Goal: Task Accomplishment & Management: Complete application form

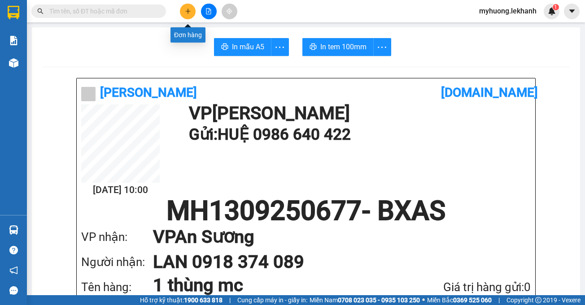
click at [186, 15] on button at bounding box center [188, 12] width 16 height 16
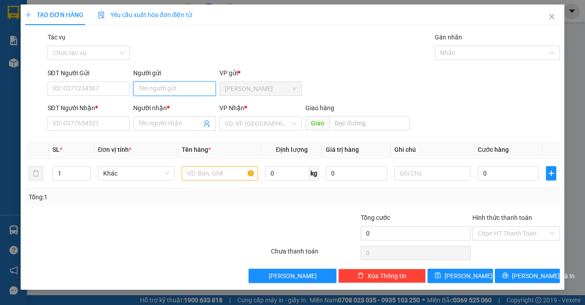
drag, startPoint x: 177, startPoint y: 87, endPoint x: 193, endPoint y: 40, distance: 49.4
click at [189, 57] on div "Transit Pickup Surcharge Ids Transit Deliver Surcharge Ids Transit Deliver Surc…" at bounding box center [292, 157] width 535 height 251
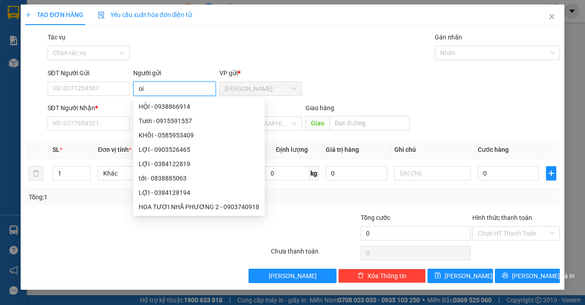
type input "o"
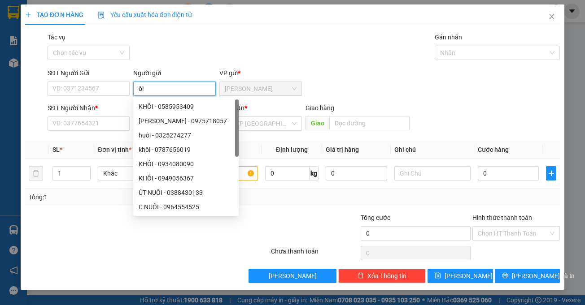
type input "ô"
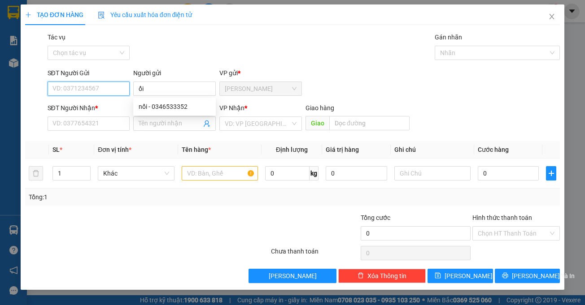
click at [98, 91] on input "SĐT Người Gửi" at bounding box center [89, 89] width 83 height 14
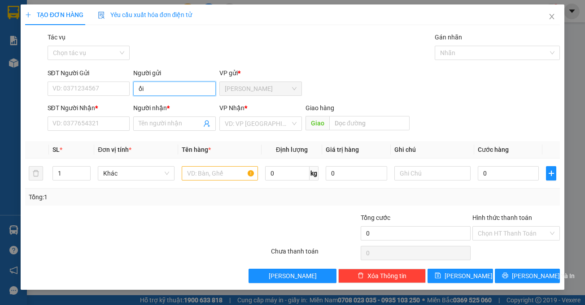
click at [146, 87] on input "ổi" at bounding box center [174, 89] width 83 height 14
type input "ổ"
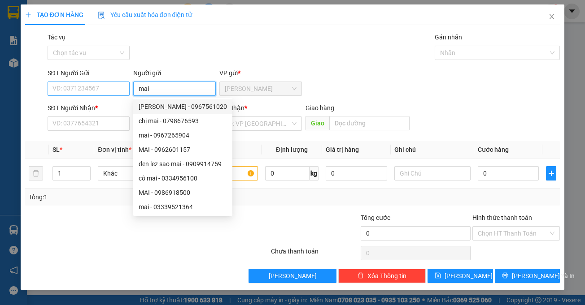
type input "mai"
click at [100, 95] on input "SĐT Người Gửi" at bounding box center [89, 89] width 83 height 14
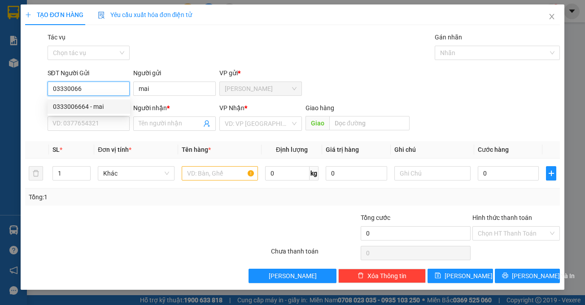
click at [86, 106] on div "0333006664 - mai" at bounding box center [89, 107] width 72 height 10
type input "0333006664"
type input "mai"
type input "0969372959"
type input "châu"
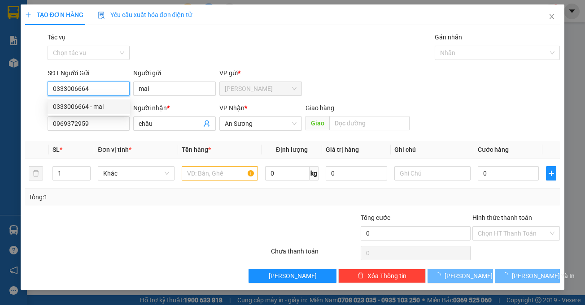
type input "30.000"
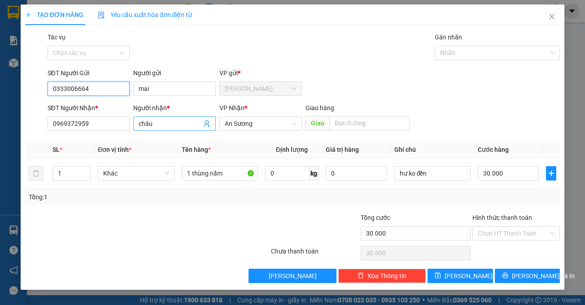
type input "0333006664"
click at [163, 124] on input "châu" at bounding box center [170, 124] width 63 height 10
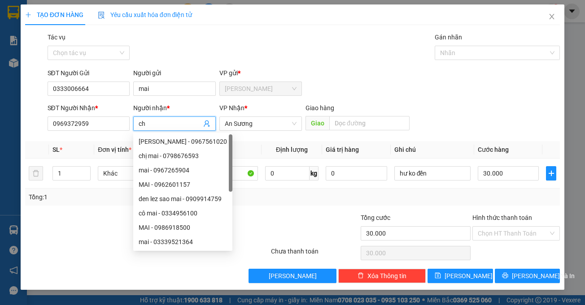
type input "c"
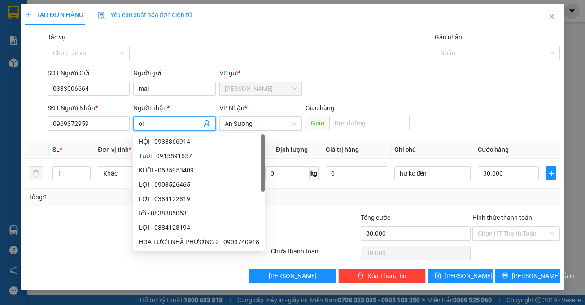
type input "o"
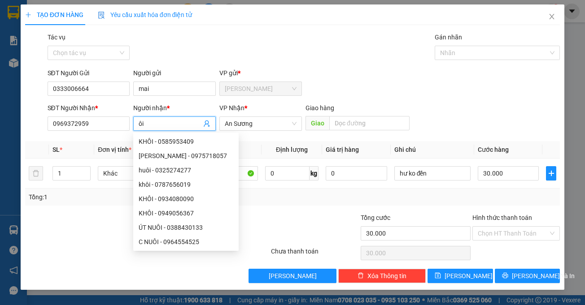
type input "ô"
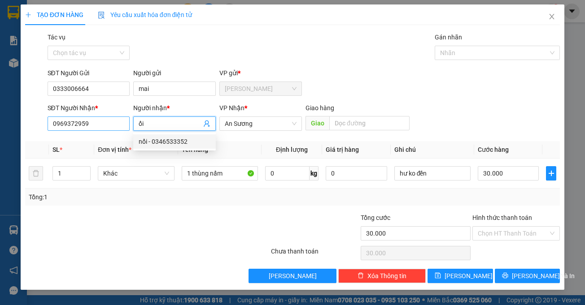
type input "ổi"
click at [111, 127] on input "0969372959" at bounding box center [89, 124] width 83 height 14
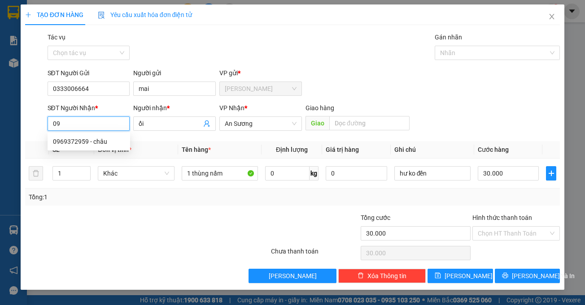
type input "0"
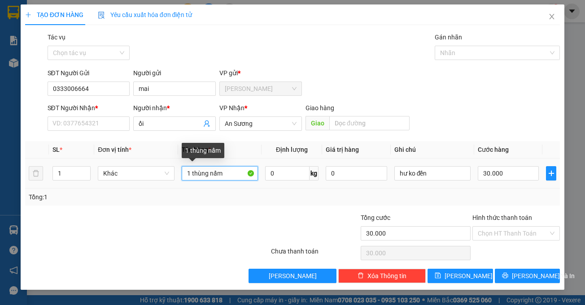
click at [229, 178] on input "1 thùng nấm" at bounding box center [220, 173] width 76 height 14
type input "1 thùng mc"
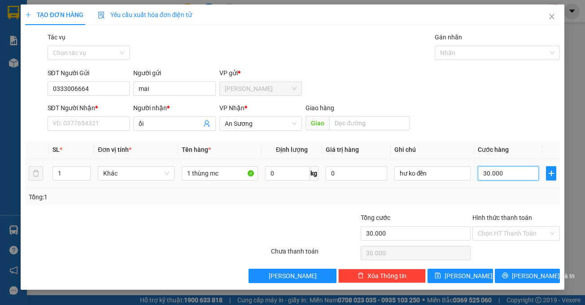
click at [508, 174] on input "30.000" at bounding box center [508, 173] width 61 height 14
type input "0"
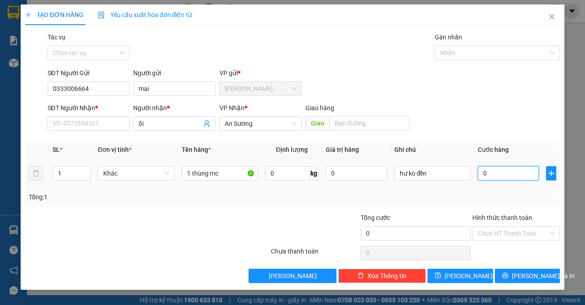
type input "4"
type input "04"
type input "40"
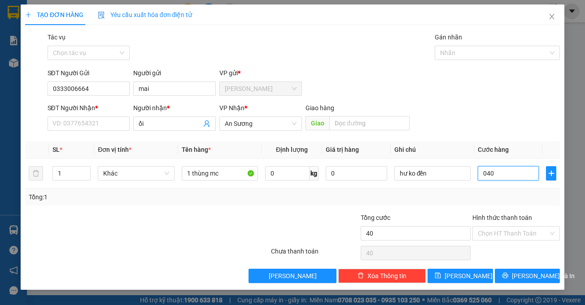
type input "040"
type input "40.000"
click at [473, 214] on label "Hình thức thanh toán" at bounding box center [502, 217] width 60 height 7
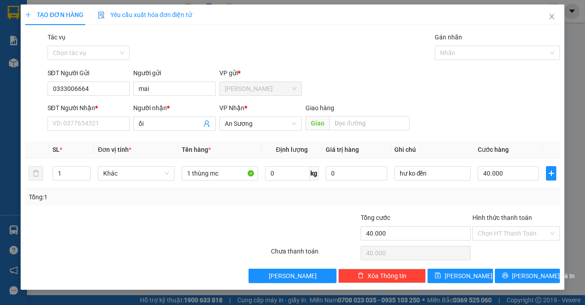
click at [478, 227] on input "Hình thức thanh toán" at bounding box center [513, 233] width 70 height 13
click at [86, 122] on input "SĐT Người Nhận *" at bounding box center [89, 124] width 83 height 14
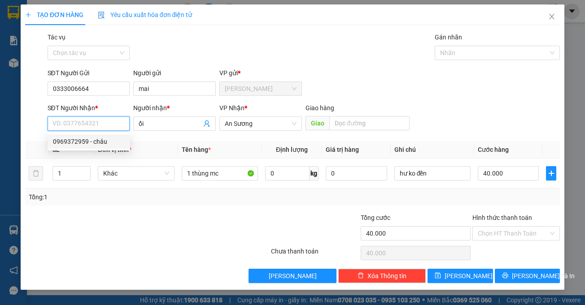
click at [86, 144] on div "0969372959 - châu" at bounding box center [89, 142] width 72 height 10
type input "0969372959"
type input "châu"
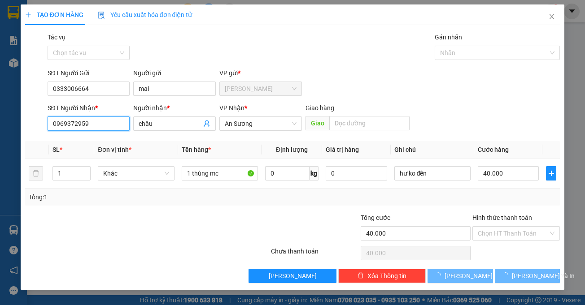
type input "30.000"
type input "1 thùng nấm"
type input "30.000"
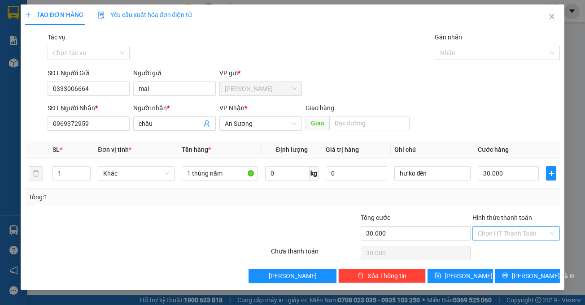
click at [492, 232] on input "Hình thức thanh toán" at bounding box center [513, 233] width 70 height 13
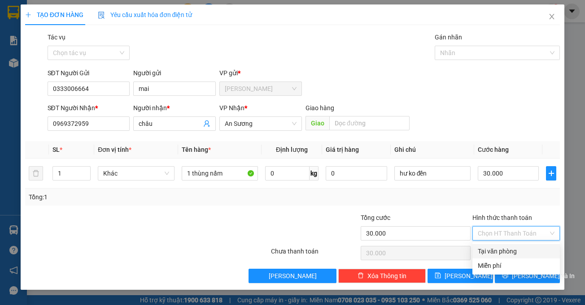
click at [514, 251] on div "Tại văn phòng" at bounding box center [516, 252] width 77 height 10
type input "0"
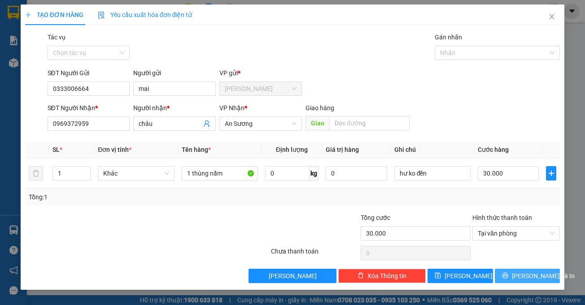
click at [532, 276] on span "[PERSON_NAME] và In" at bounding box center [543, 276] width 63 height 10
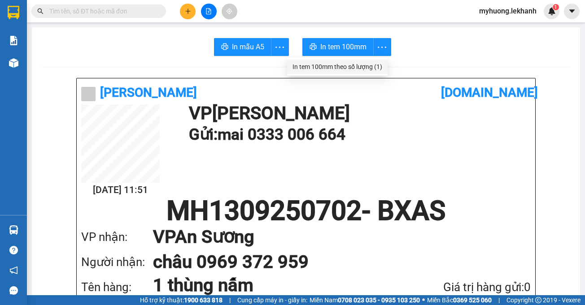
click at [376, 65] on div "In tem 100mm theo số lượng (1)" at bounding box center [337, 67] width 90 height 10
drag, startPoint x: 453, startPoint y: 264, endPoint x: 585, endPoint y: 297, distance: 135.5
